Goal: Information Seeking & Learning: Learn about a topic

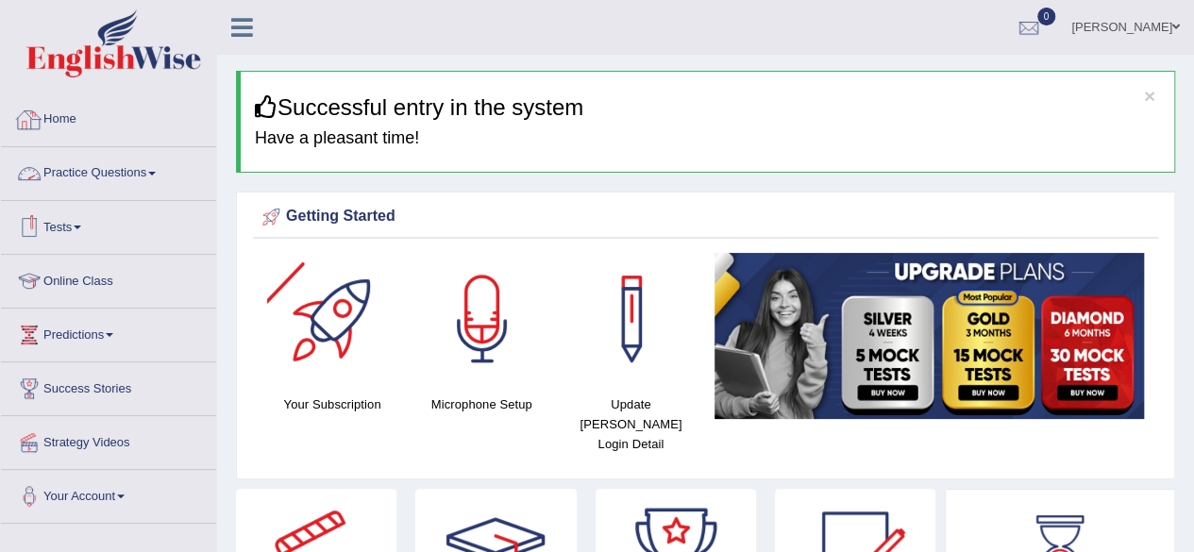
click at [106, 159] on link "Practice Questions" at bounding box center [108, 170] width 215 height 47
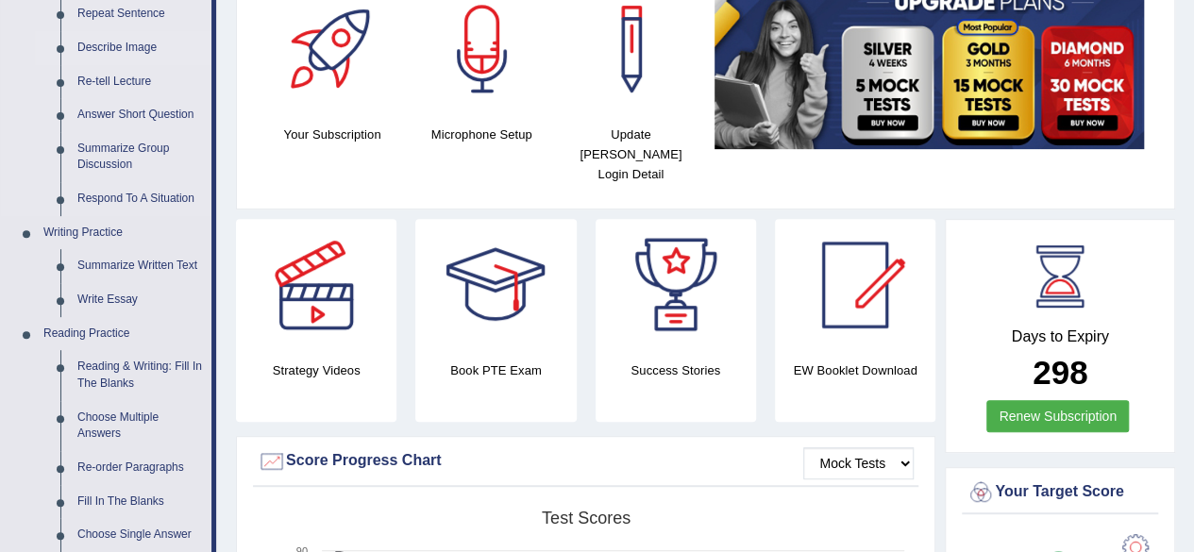
scroll to position [273, 0]
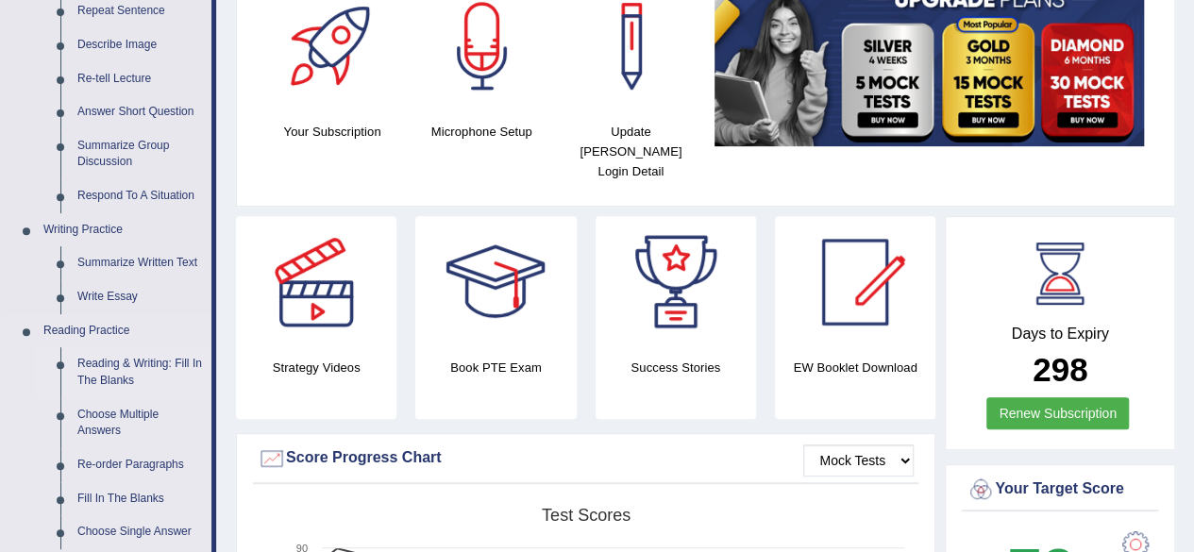
click at [123, 369] on link "Reading & Writing: Fill In The Blanks" at bounding box center [140, 372] width 142 height 50
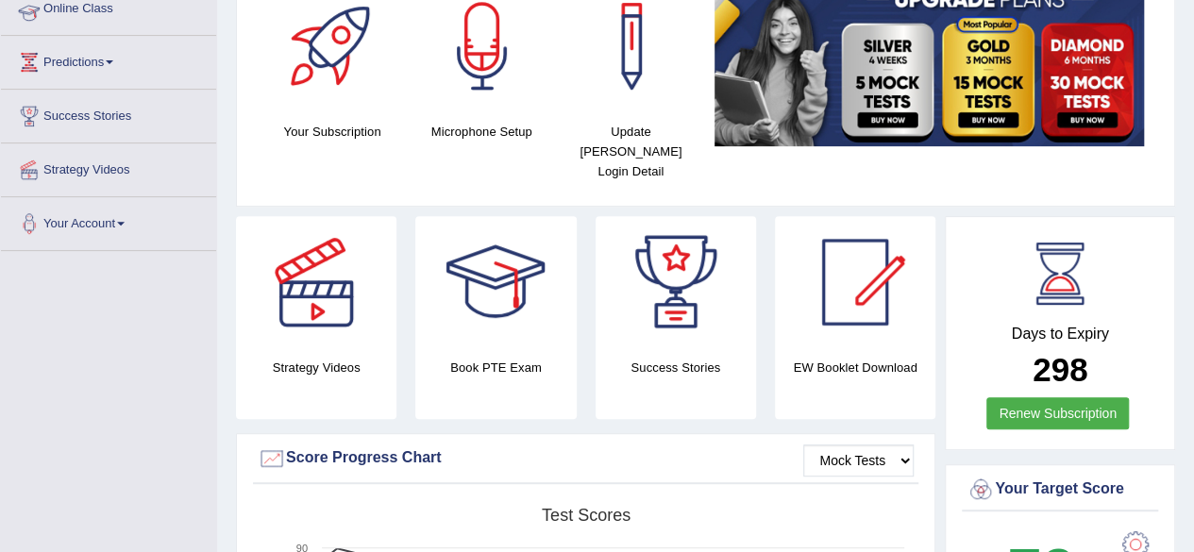
scroll to position [299, 0]
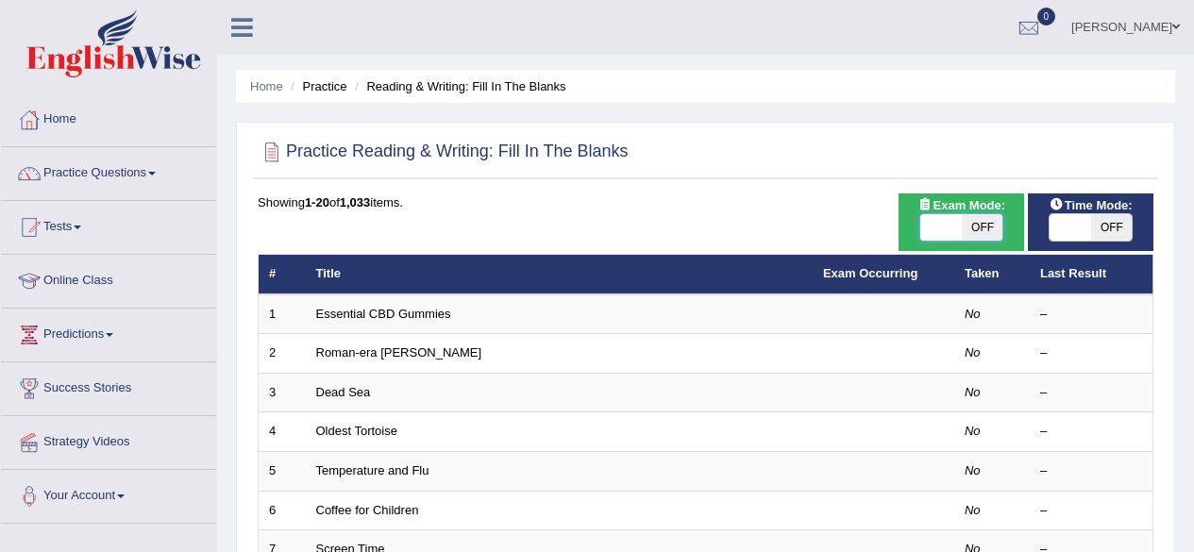
click at [930, 224] on span at bounding box center [941, 227] width 42 height 26
checkbox input "true"
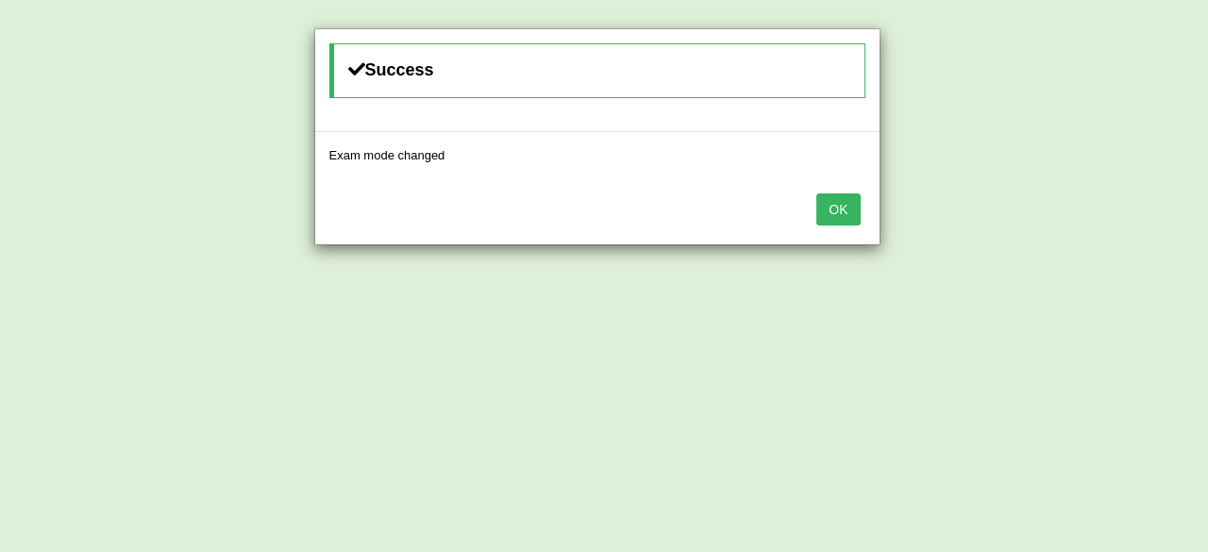
click at [853, 214] on button "OK" at bounding box center [837, 209] width 43 height 32
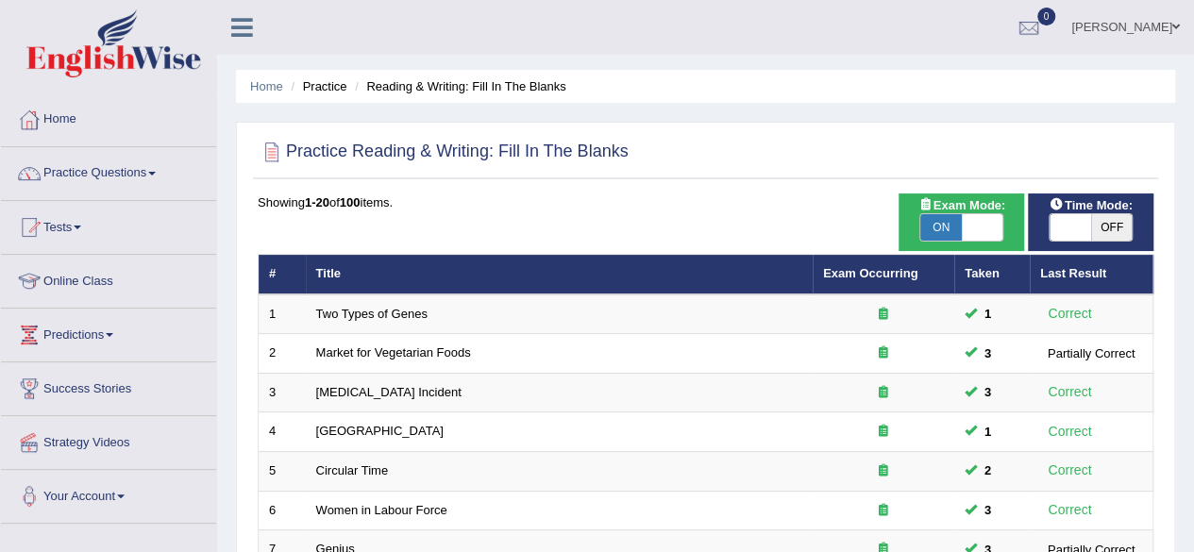
click at [1087, 223] on span at bounding box center [1070, 227] width 42 height 26
checkbox input "true"
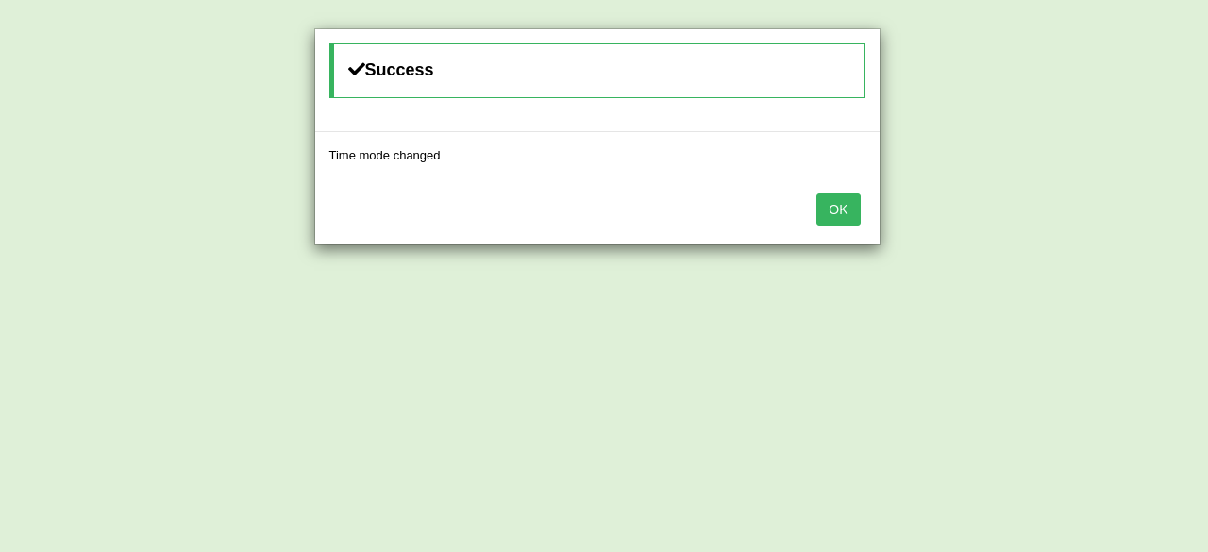
click at [840, 206] on button "OK" at bounding box center [837, 209] width 43 height 32
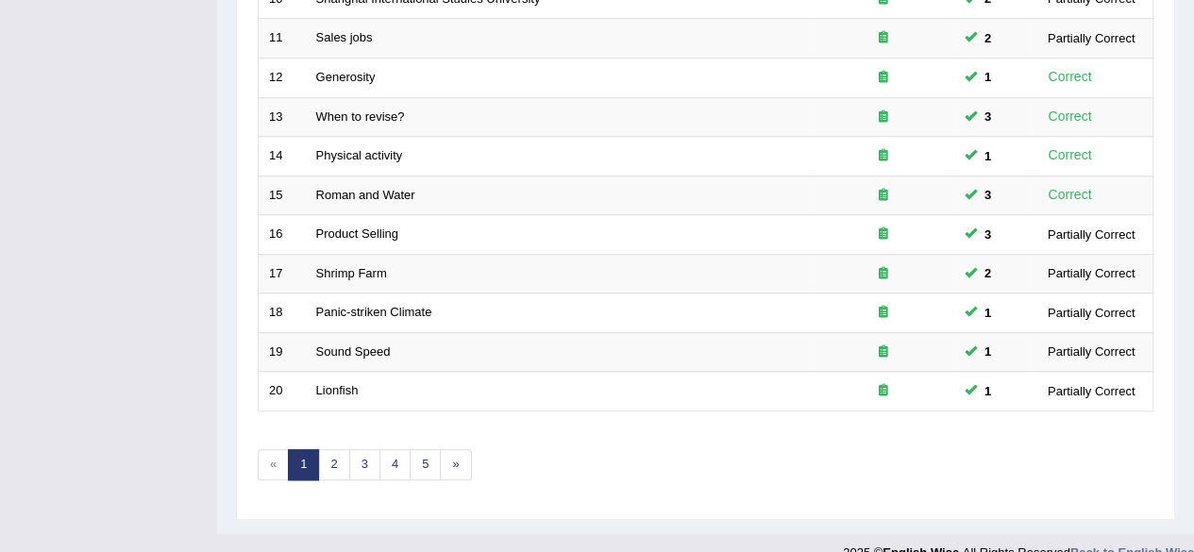
scroll to position [688, 0]
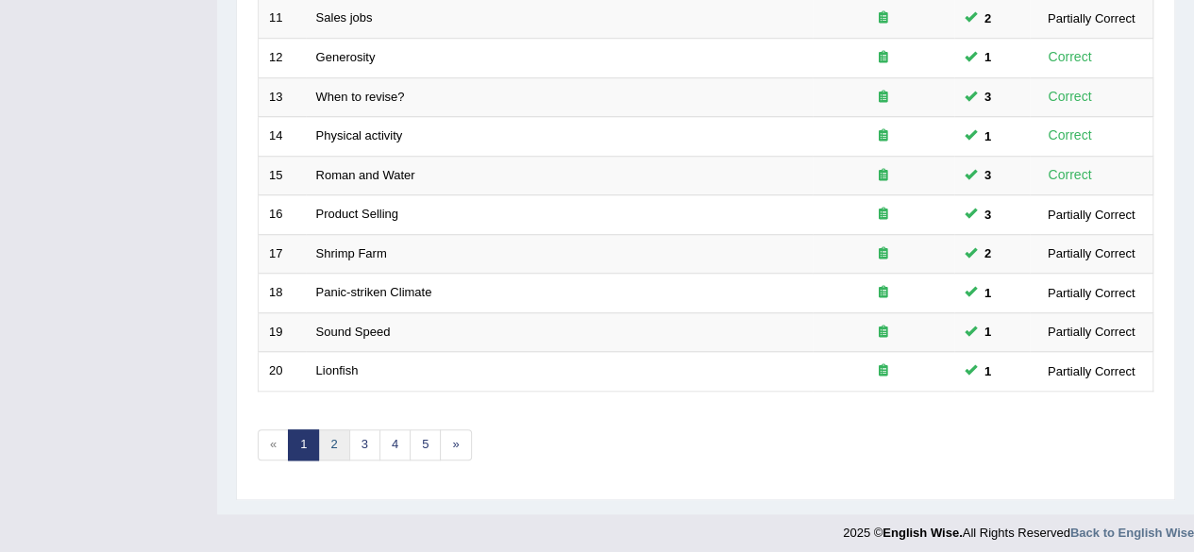
click at [332, 435] on link "2" at bounding box center [333, 444] width 31 height 31
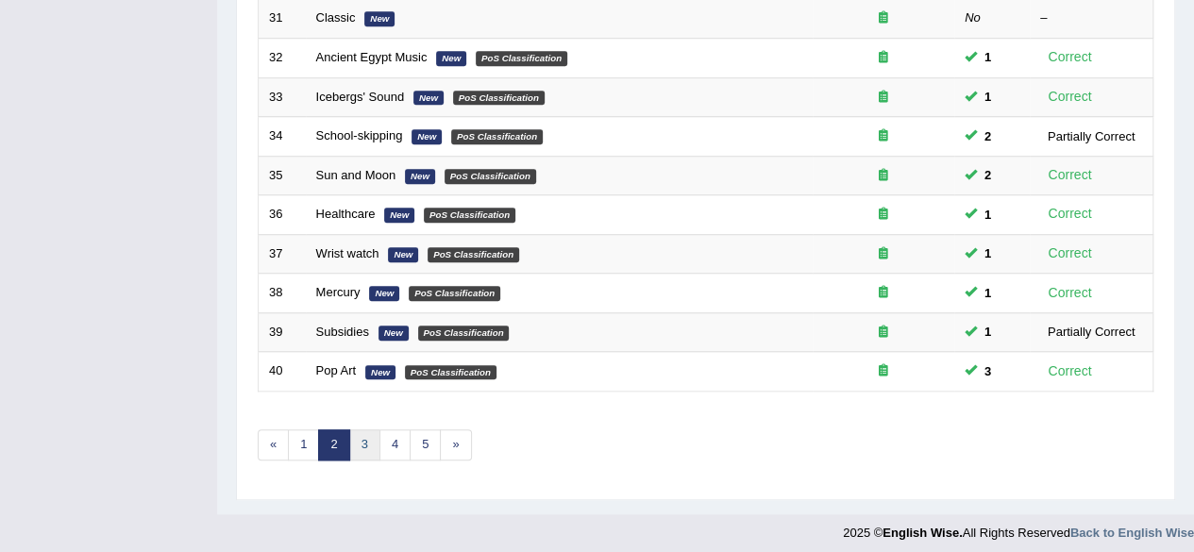
click at [362, 436] on link "3" at bounding box center [364, 444] width 31 height 31
